Goal: Obtain resource: Obtain resource

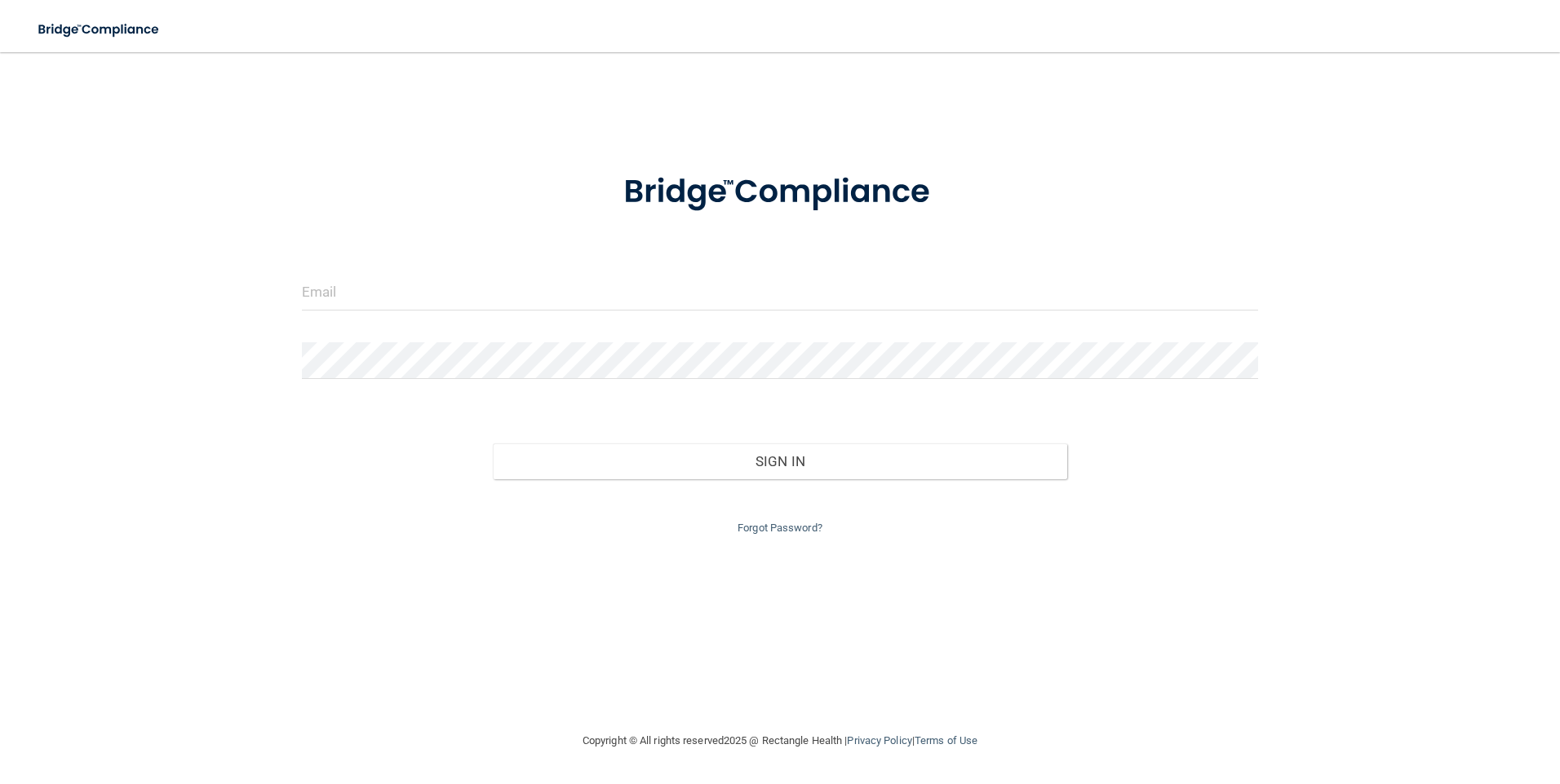
click at [581, 312] on div at bounding box center [780, 299] width 981 height 49
drag, startPoint x: 488, startPoint y: 298, endPoint x: 420, endPoint y: 293, distance: 68.2
click at [488, 298] on input "email" at bounding box center [780, 292] width 956 height 37
drag, startPoint x: 420, startPoint y: 293, endPoint x: 375, endPoint y: 203, distance: 100.6
click at [420, 293] on input "email" at bounding box center [780, 292] width 956 height 37
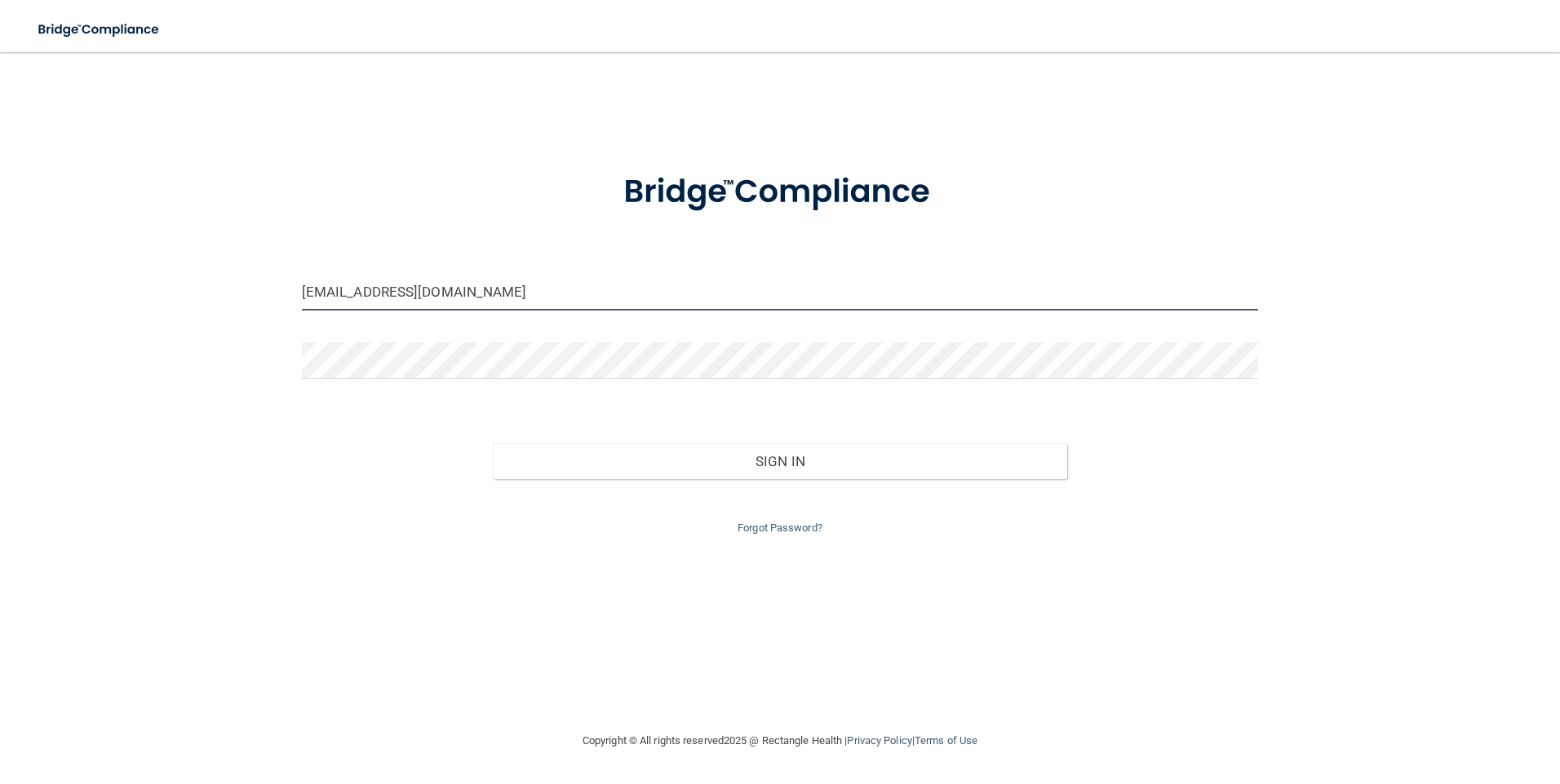
click at [538, 287] on input "[EMAIL_ADDRESS][DOMAIN_NAME]" at bounding box center [780, 292] width 956 height 37
type input "t"
drag, startPoint x: 535, startPoint y: 293, endPoint x: 221, endPoint y: 287, distance: 314.1
click at [223, 287] on div "[EMAIL_ADDRESS][DOMAIN_NAME] Invalid email/password. You don't have permission …" at bounding box center [780, 392] width 1495 height 647
type input "[EMAIL_ADDRESS][DOMAIN_NAME]"
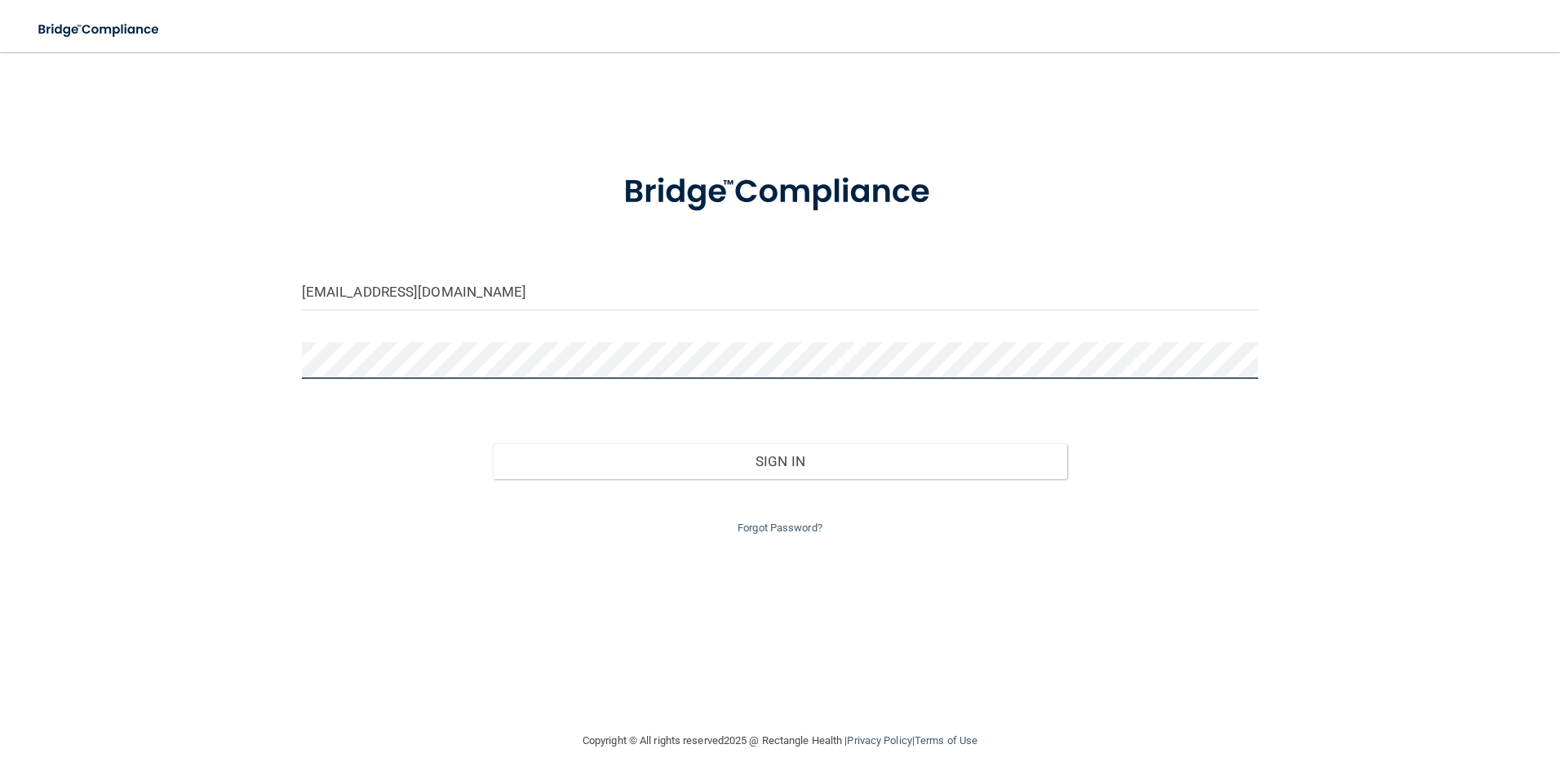
click at [230, 381] on div "[EMAIL_ADDRESS][DOMAIN_NAME] Invalid email/password. You don't have permission …" at bounding box center [780, 392] width 1495 height 647
click at [493, 444] on button "Sign In" at bounding box center [780, 462] width 574 height 36
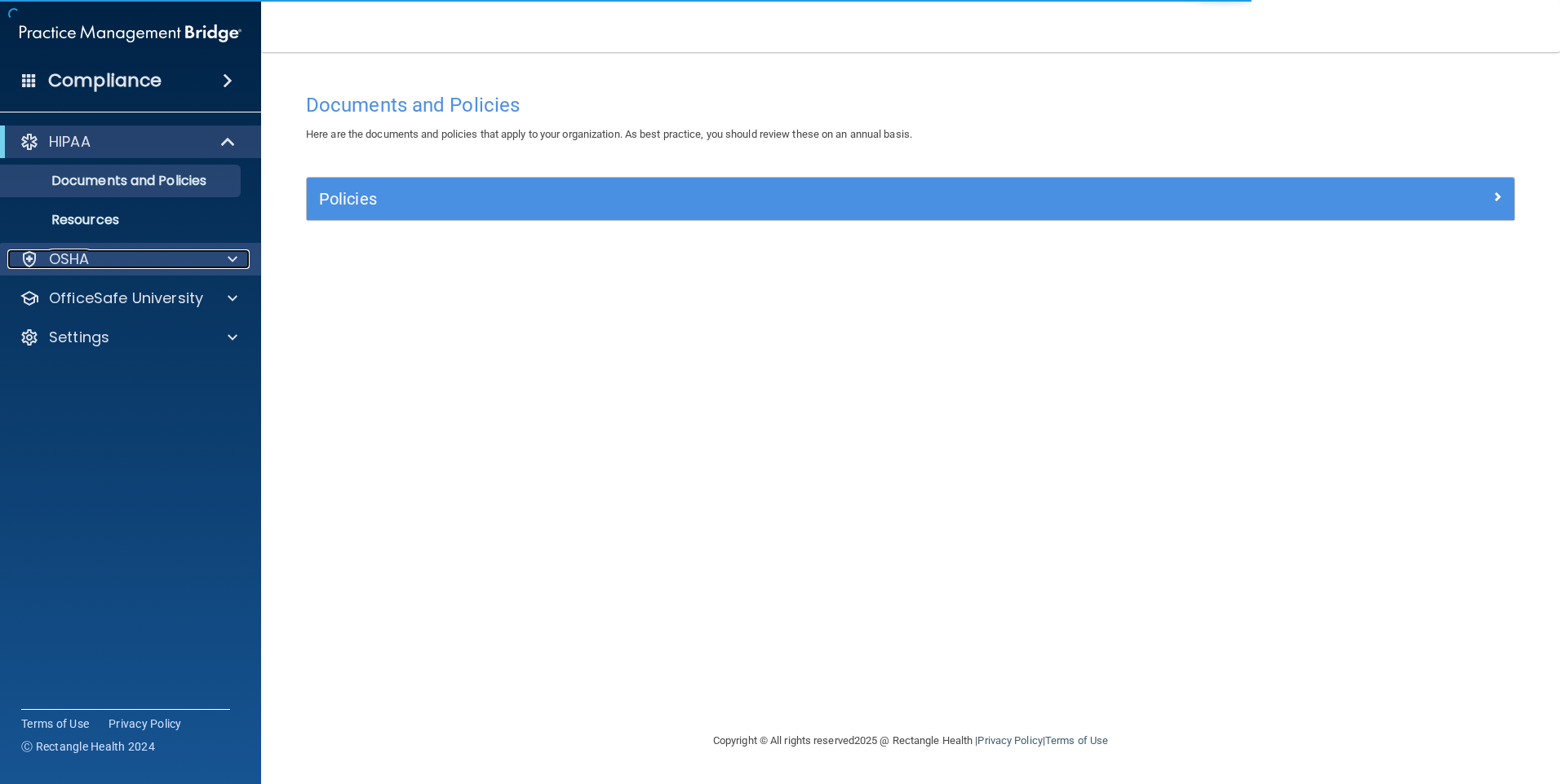
click at [189, 257] on div "OSHA" at bounding box center [109, 259] width 202 height 20
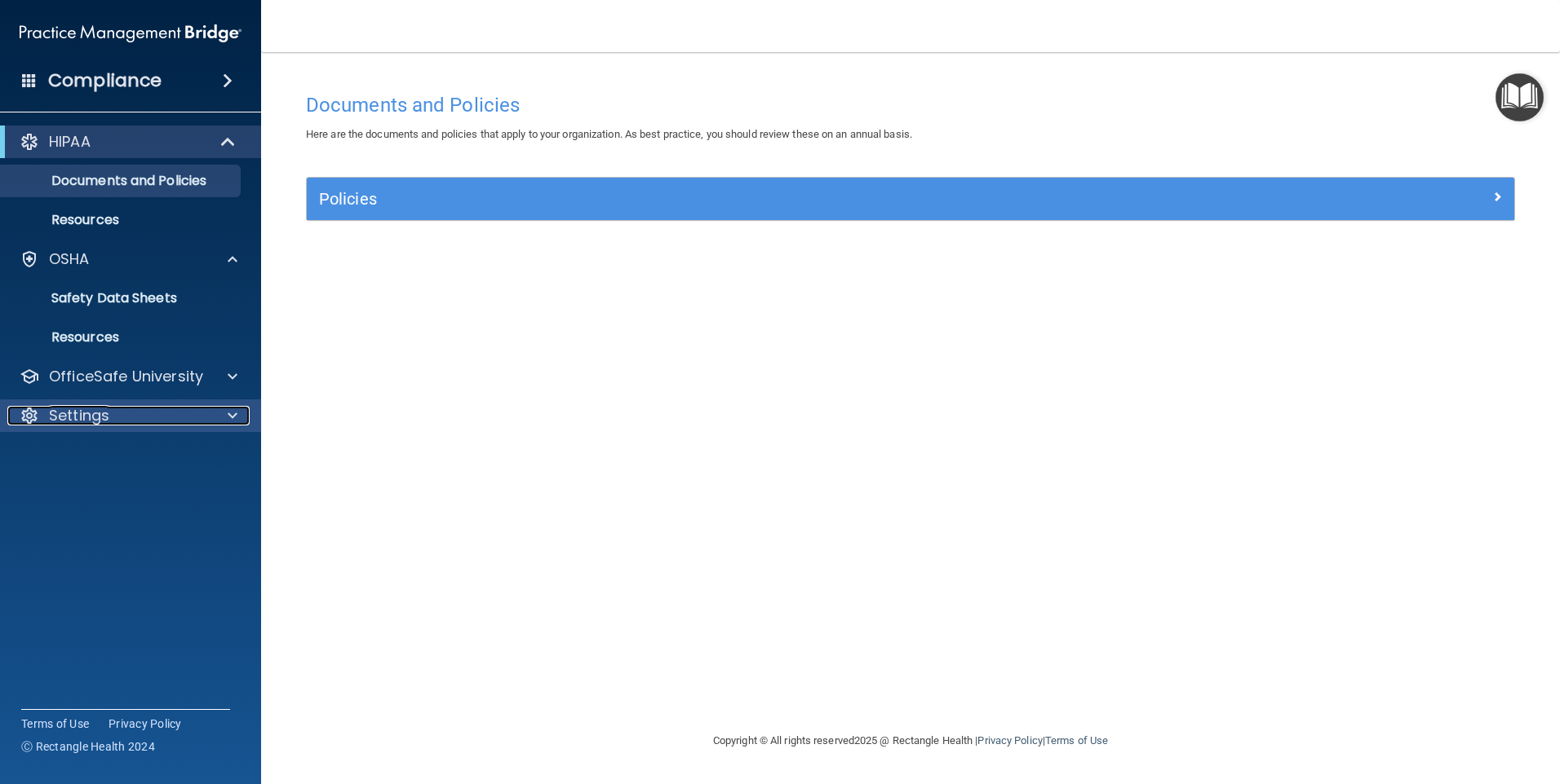
click at [215, 417] on div at bounding box center [230, 415] width 41 height 20
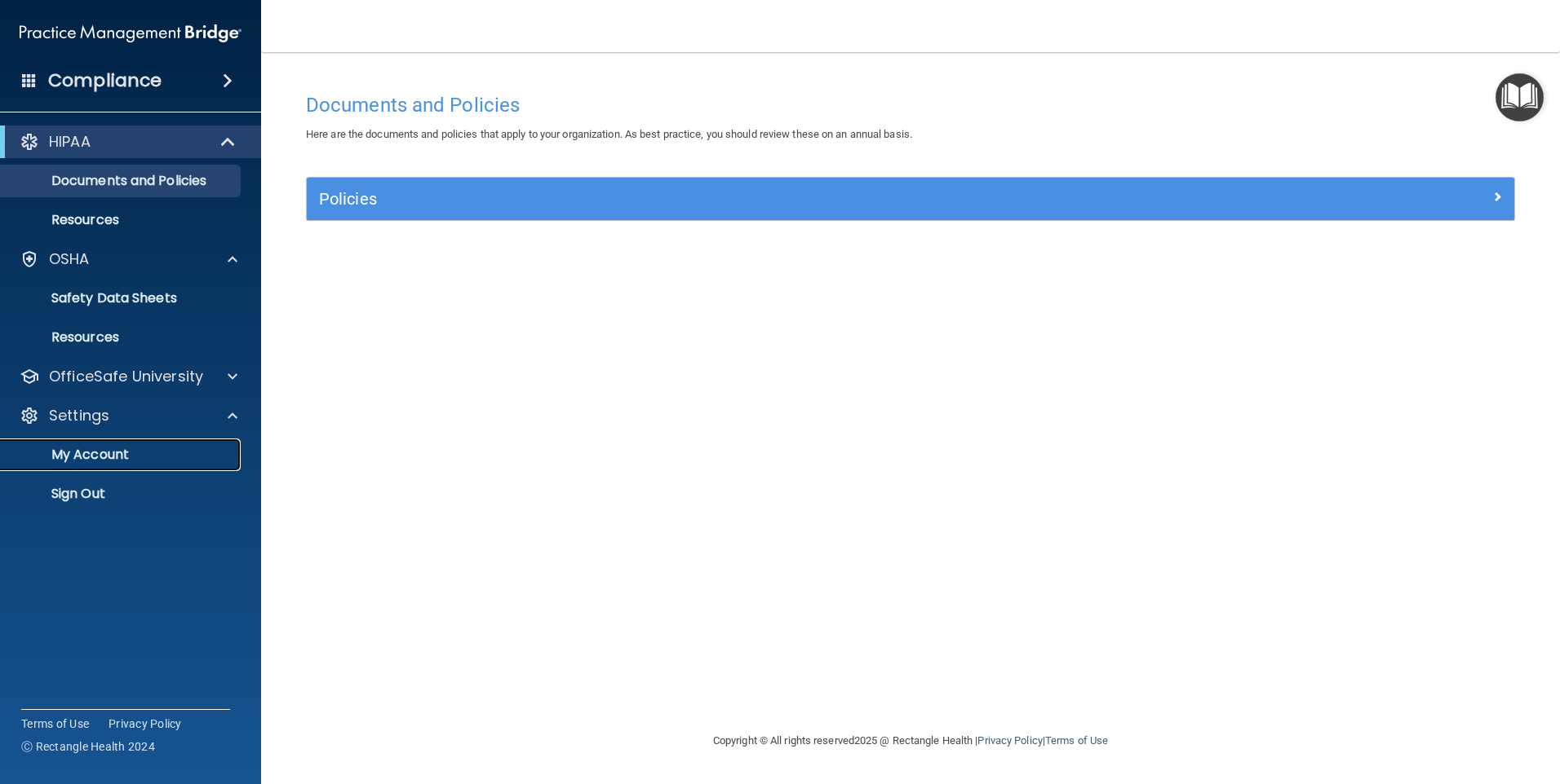
click at [111, 453] on p "My Account" at bounding box center [121, 454] width 222 height 16
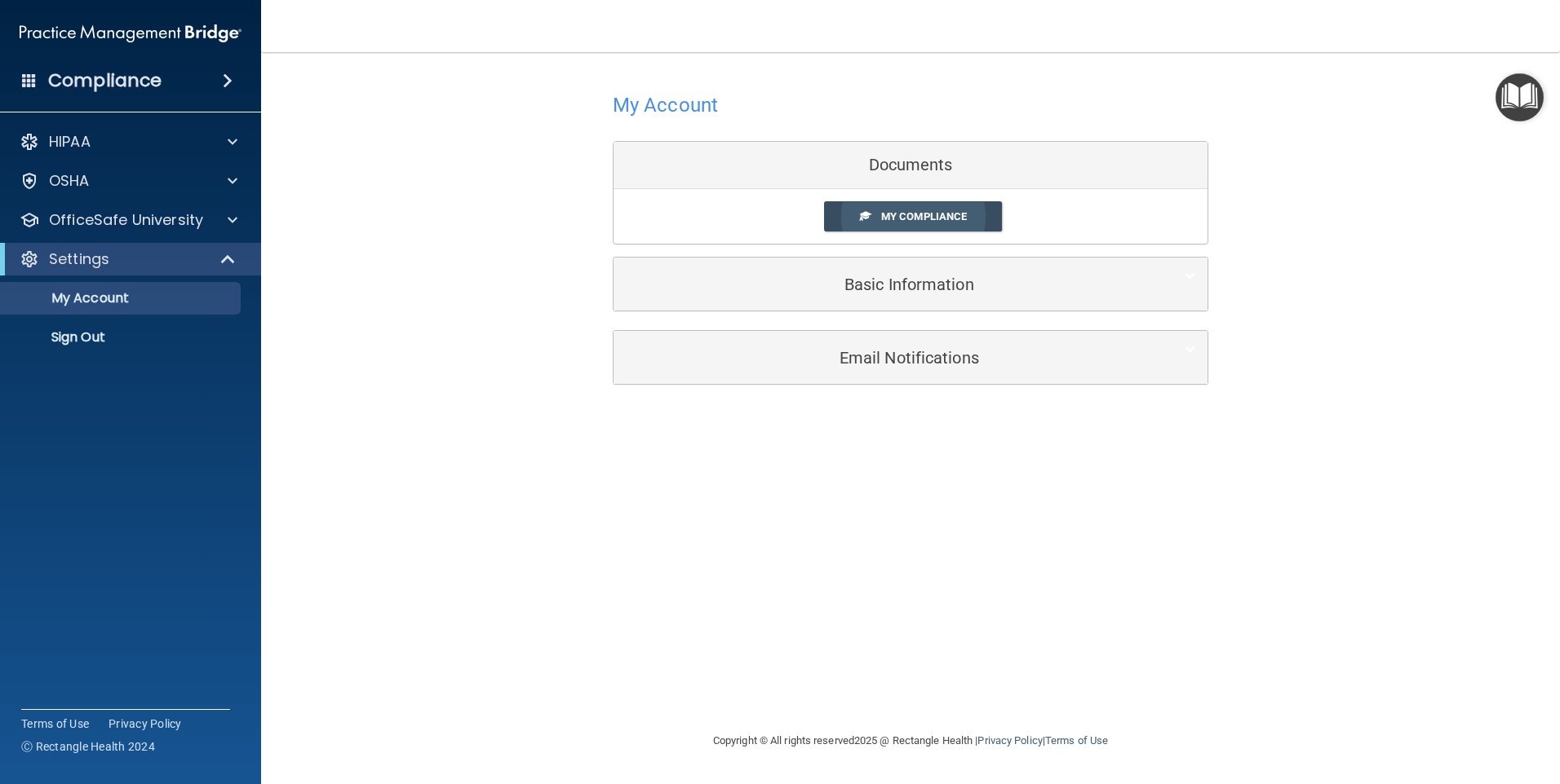
click at [942, 219] on span "My Compliance" at bounding box center [923, 216] width 86 height 12
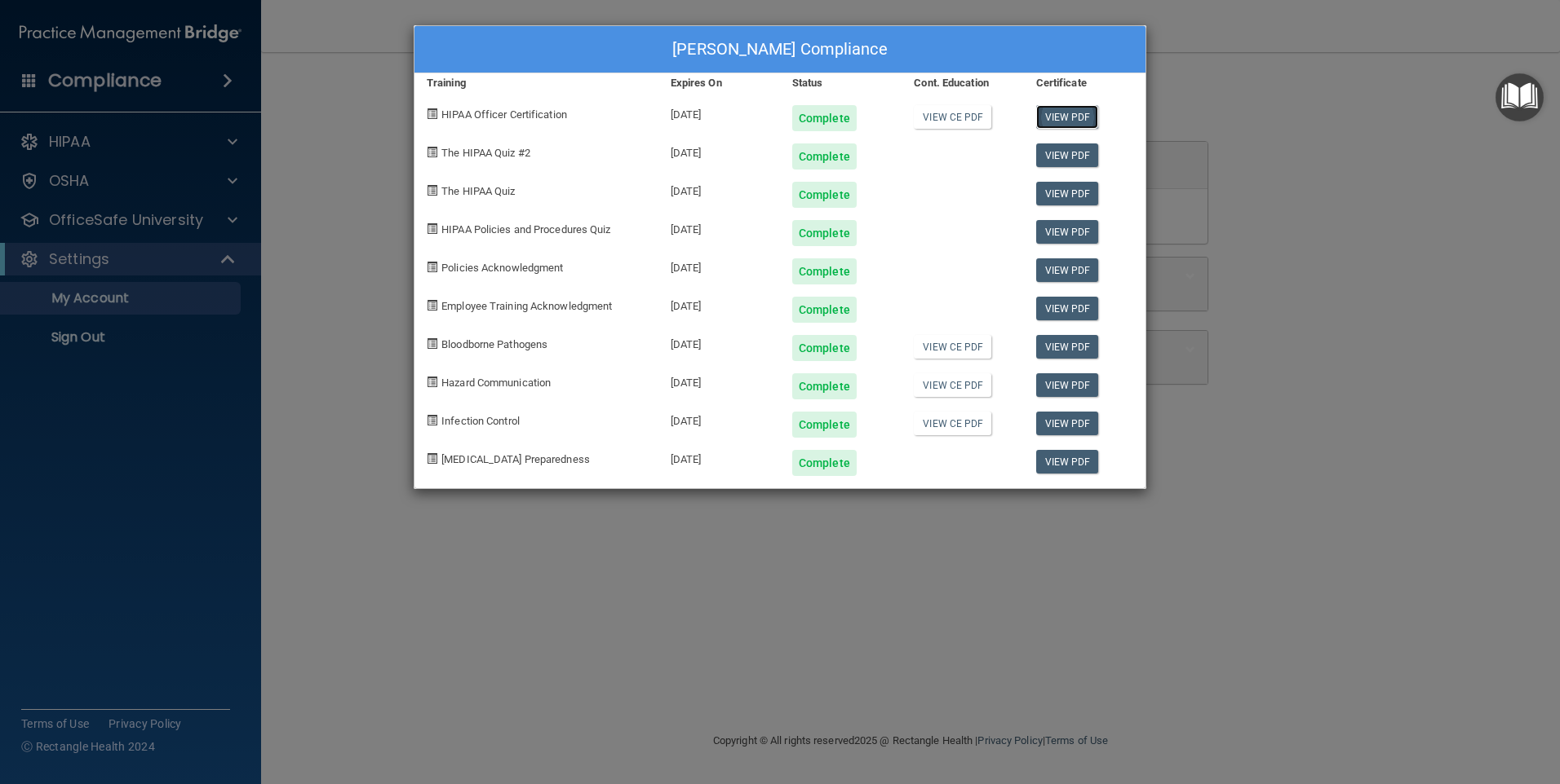
click at [1050, 114] on link "View PDF" at bounding box center [1067, 116] width 62 height 24
click at [1075, 156] on link "View PDF" at bounding box center [1067, 155] width 62 height 24
click at [1060, 188] on link "View PDF" at bounding box center [1067, 193] width 62 height 24
click at [1065, 222] on link "View PDF" at bounding box center [1067, 232] width 62 height 24
click at [975, 346] on link "View CE PDF" at bounding box center [953, 346] width 78 height 24
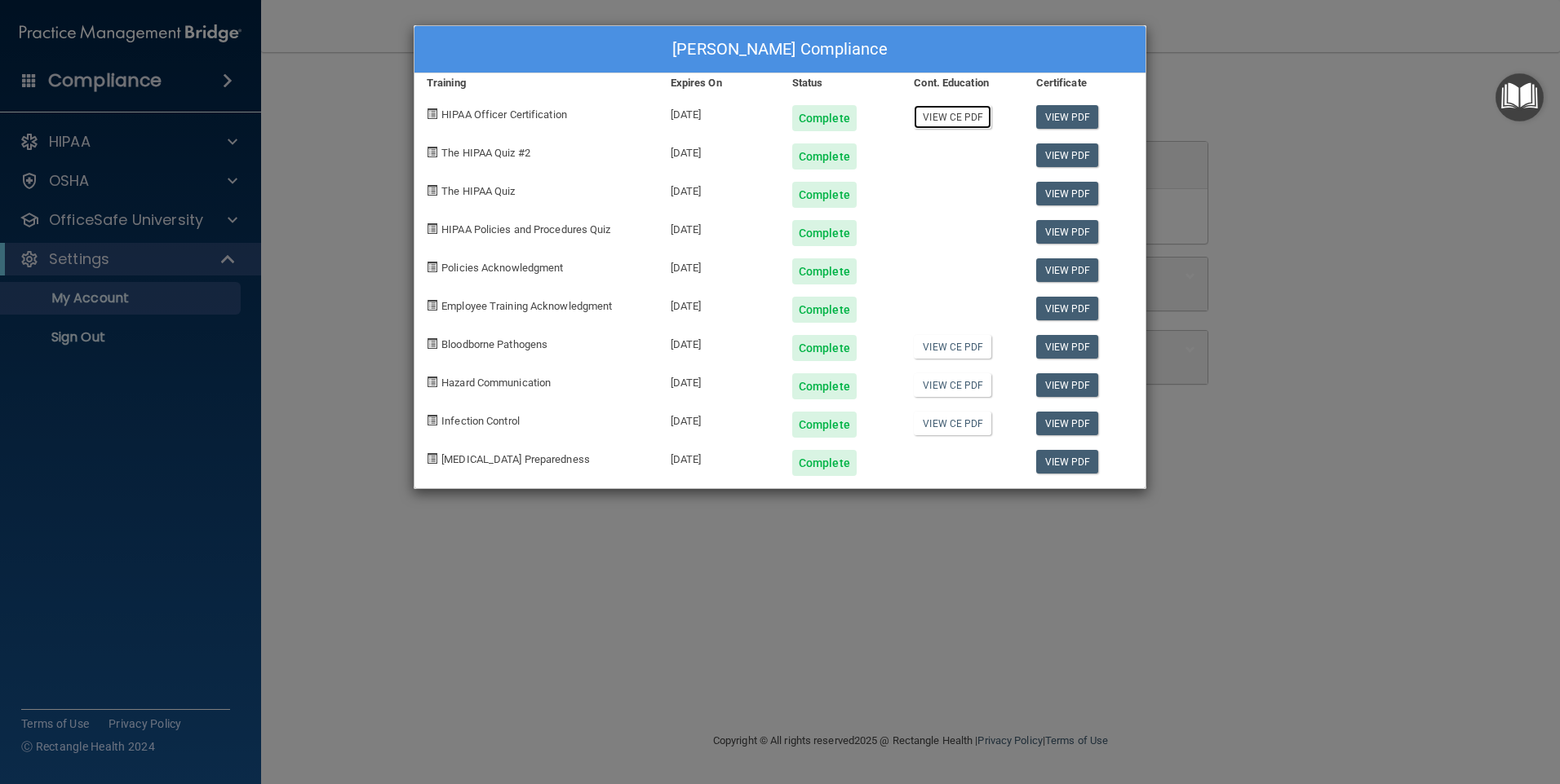
click at [977, 121] on link "View CE PDF" at bounding box center [953, 116] width 78 height 24
click at [969, 388] on link "View CE PDF" at bounding box center [953, 385] width 78 height 24
click at [955, 423] on link "View CE PDF" at bounding box center [953, 423] width 78 height 24
